Goal: Obtain resource: Obtain resource

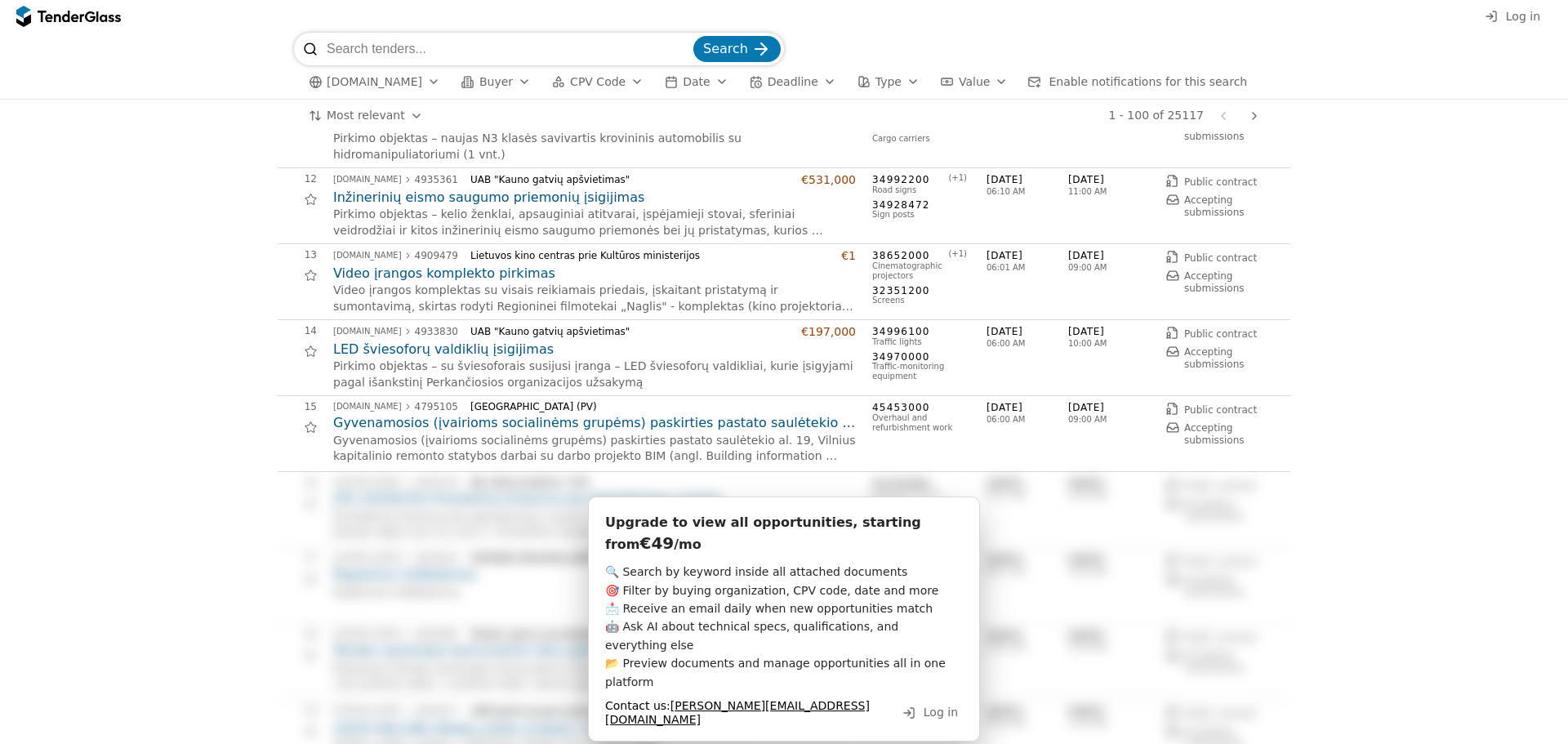
scroll to position [817, 0]
click at [496, 345] on h2 "LED šviesoforų valdiklių įsigijimas" at bounding box center [594, 348] width 523 height 18
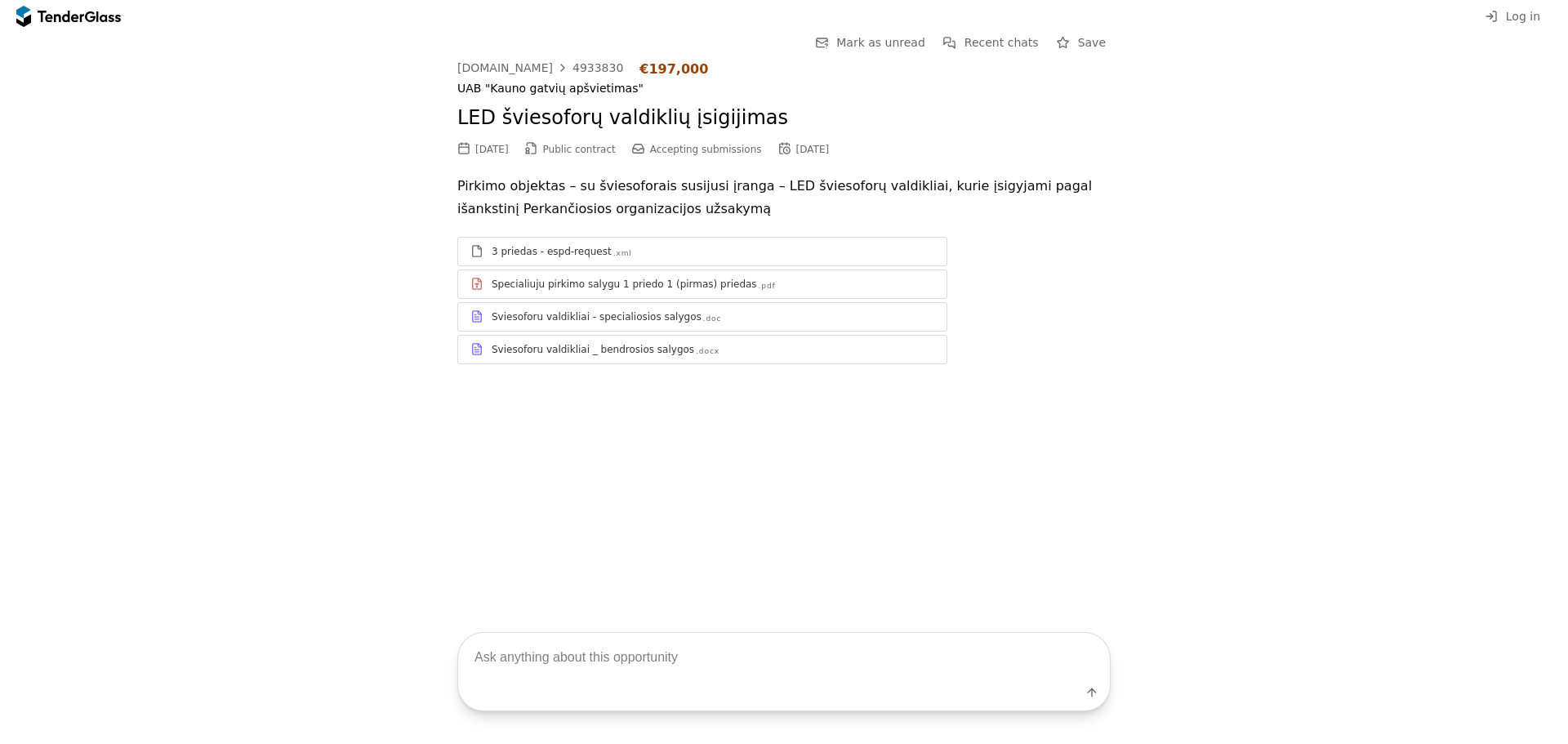
click at [682, 261] on div "3 priedas - espd-request .xml" at bounding box center [701, 251] width 488 height 21
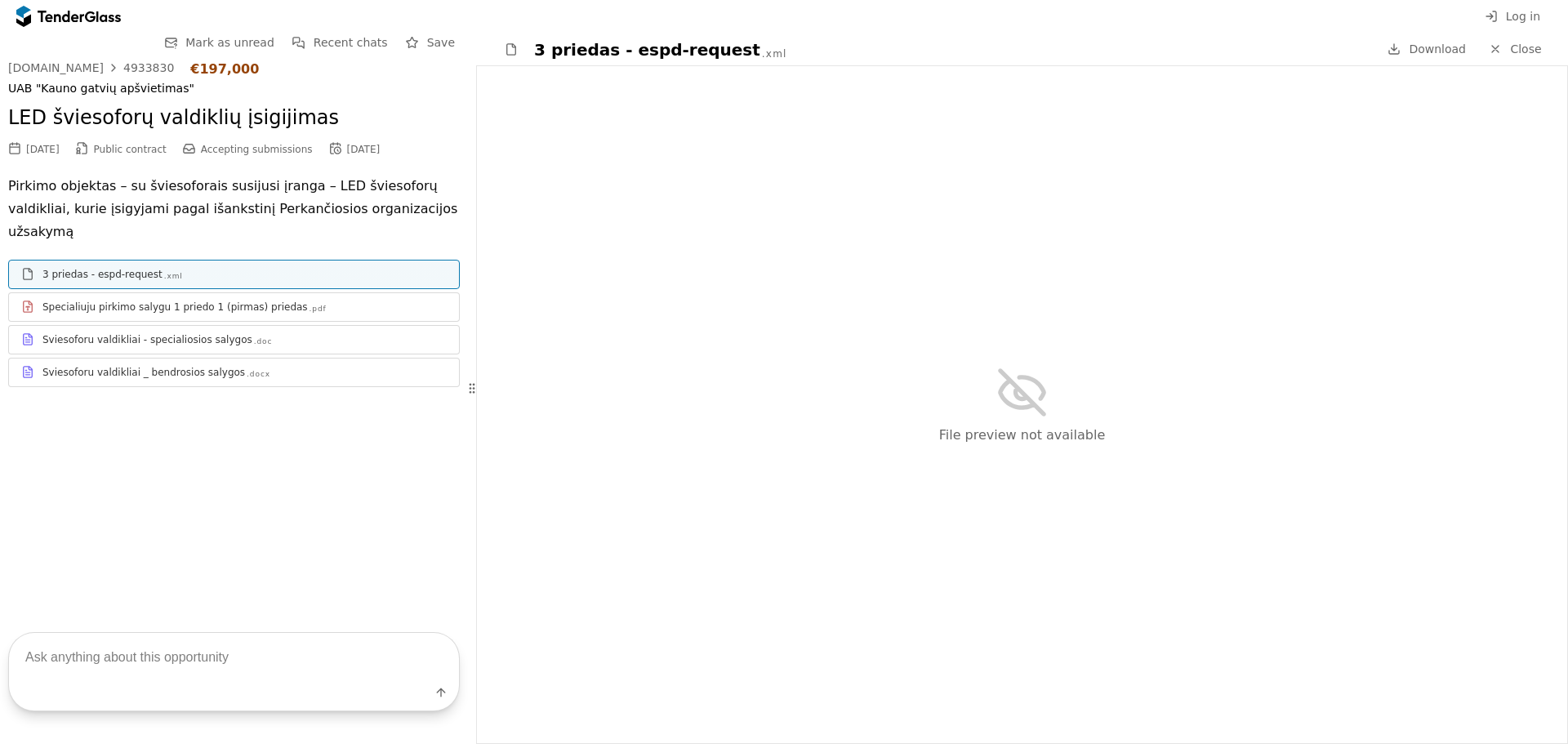
click at [243, 301] on div "Specialiuju pirkimo salygu 1 priedo 1 (pirmas) priedas" at bounding box center [175, 308] width 265 height 13
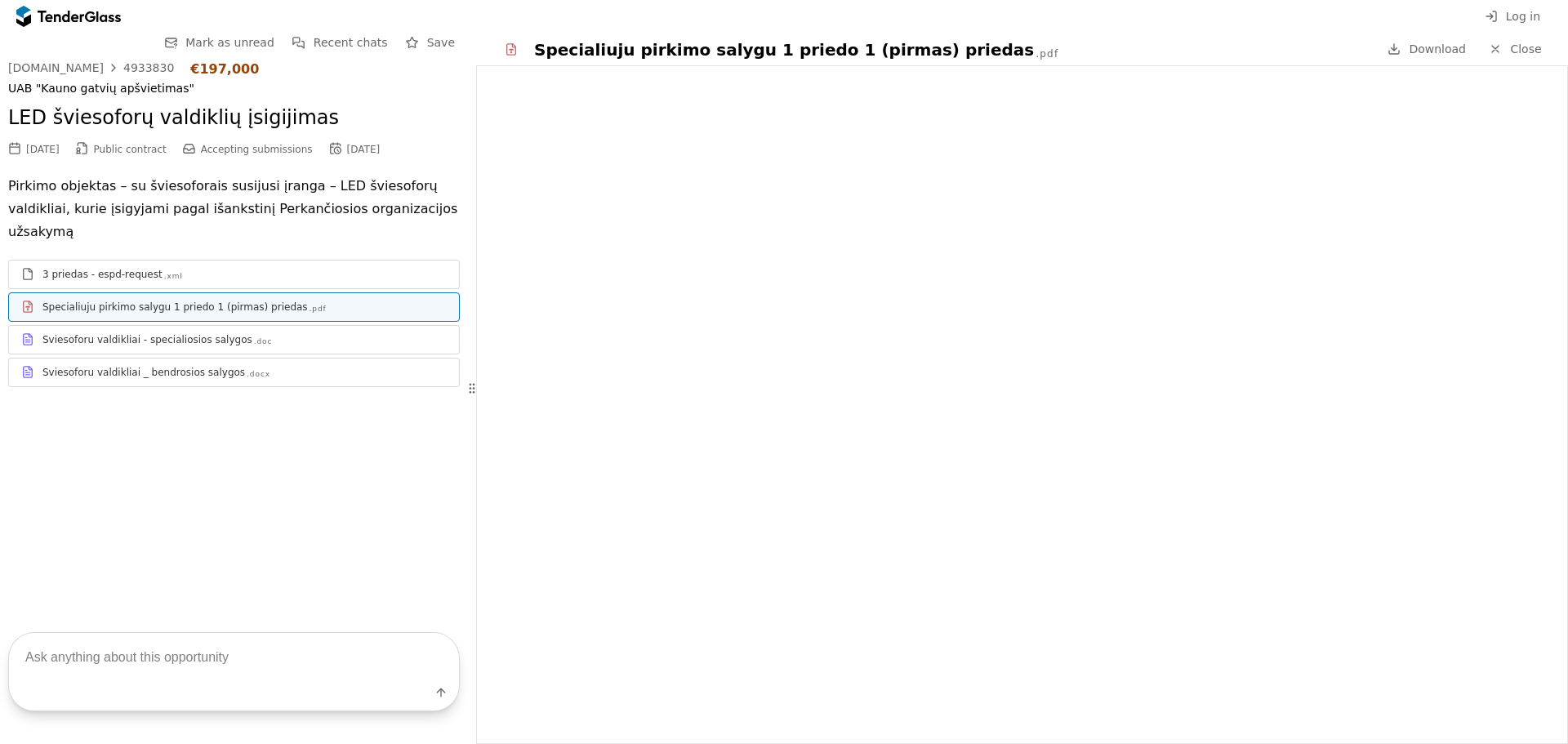
click at [222, 333] on div "Sviesoforu valdikliai - specialiosios salygos" at bounding box center [147, 340] width 210 height 13
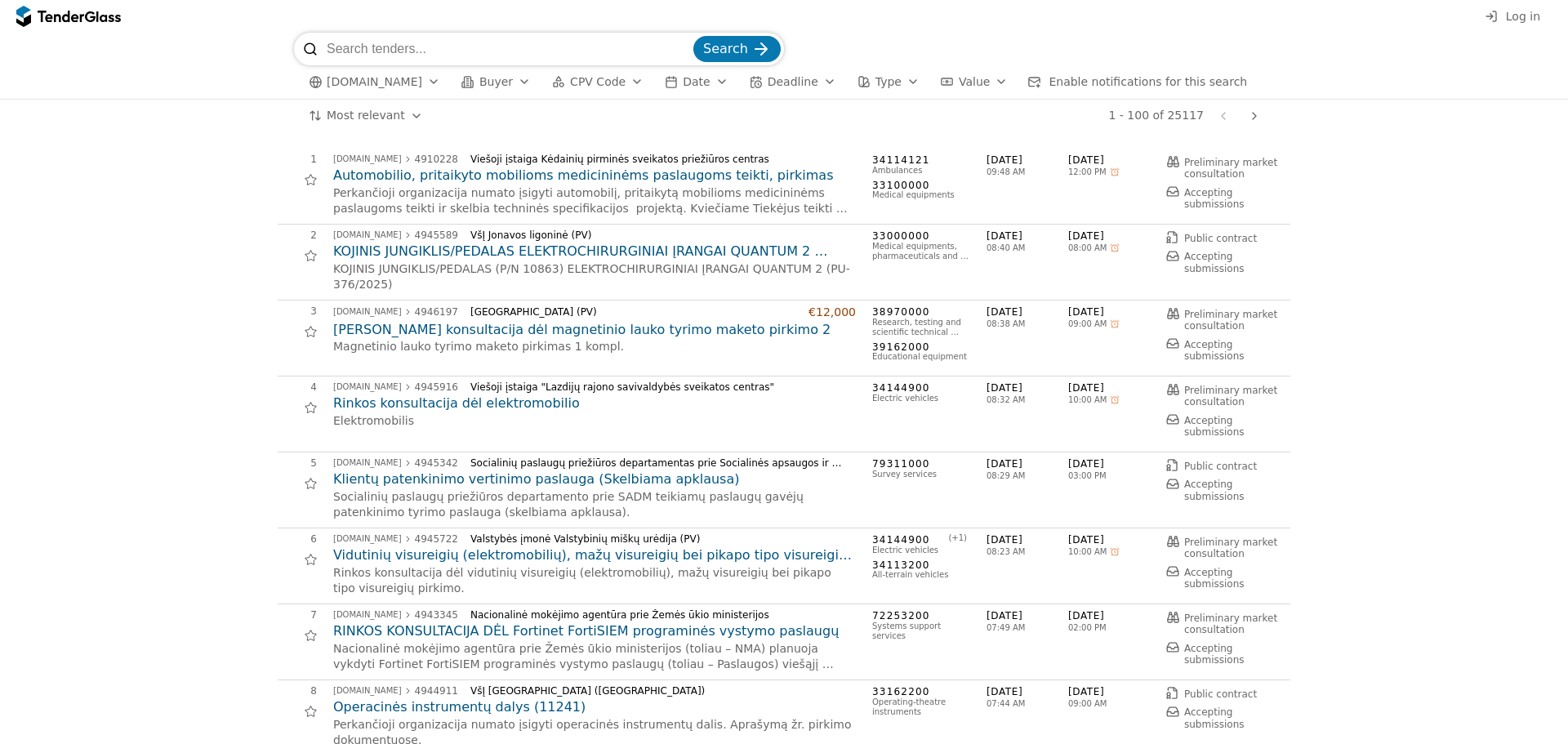
scroll to position [817, 0]
